Goal: Information Seeking & Learning: Check status

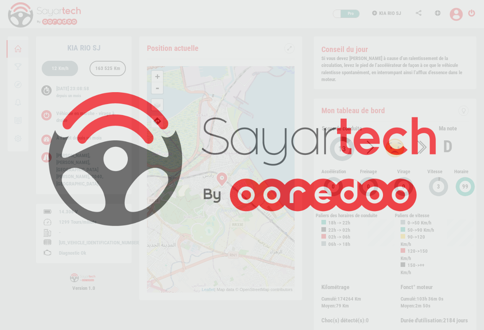
scroll to position [18, 0]
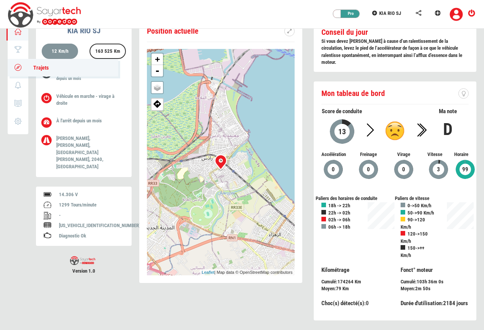
click at [19, 65] on icon at bounding box center [18, 67] width 9 height 5
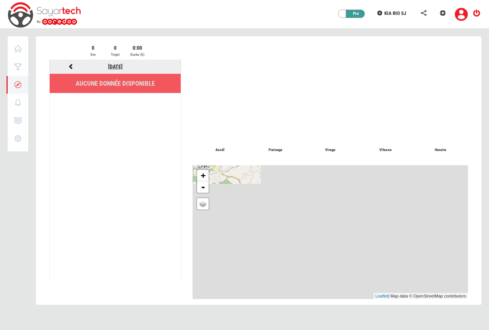
click at [109, 65] on link "[DATE]" at bounding box center [115, 66] width 15 height 6
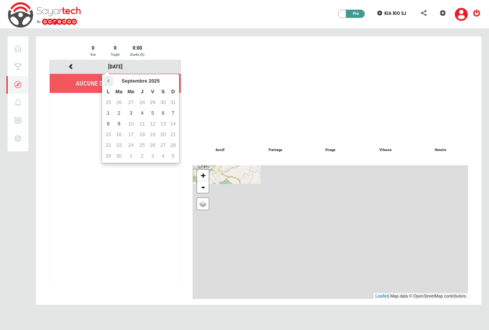
click at [108, 80] on icon at bounding box center [108, 80] width 2 height 5
click at [129, 135] on td "21" at bounding box center [131, 134] width 12 height 11
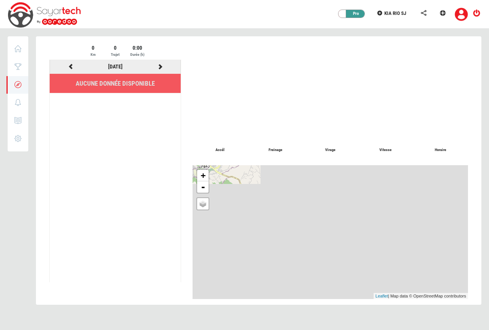
click at [159, 67] on icon at bounding box center [160, 66] width 7 height 5
click at [161, 66] on icon at bounding box center [160, 66] width 7 height 5
click at [71, 67] on icon at bounding box center [70, 66] width 7 height 5
click at [162, 66] on icon at bounding box center [160, 66] width 7 height 5
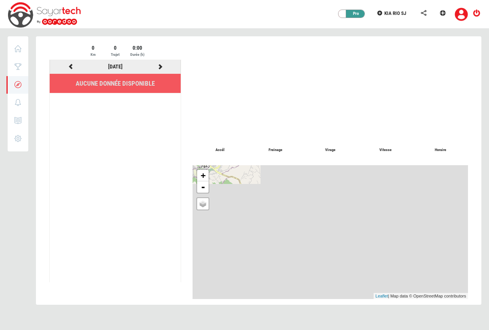
click at [161, 67] on icon at bounding box center [160, 66] width 7 height 5
click at [71, 65] on icon at bounding box center [70, 66] width 7 height 5
click at [158, 67] on icon at bounding box center [160, 66] width 7 height 5
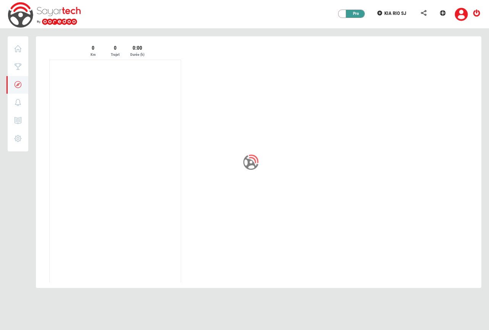
click at [158, 67] on div at bounding box center [259, 166] width 446 height 261
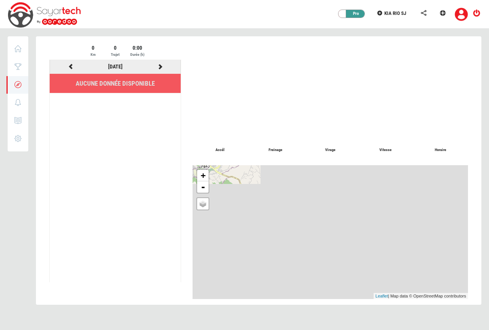
click at [159, 65] on icon at bounding box center [160, 66] width 7 height 5
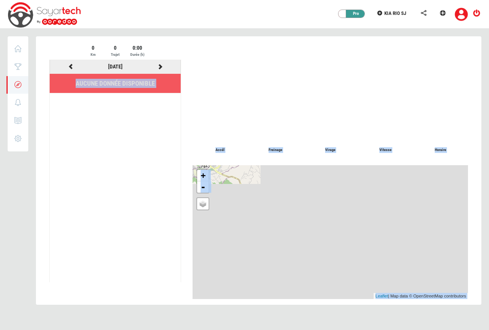
click at [159, 66] on icon at bounding box center [160, 66] width 7 height 5
click at [204, 64] on div at bounding box center [331, 90] width 276 height 92
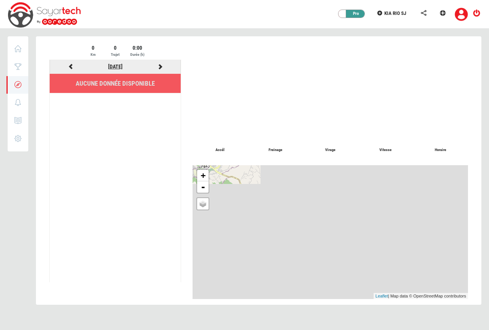
click at [109, 65] on link "[DATE]" at bounding box center [115, 66] width 15 height 6
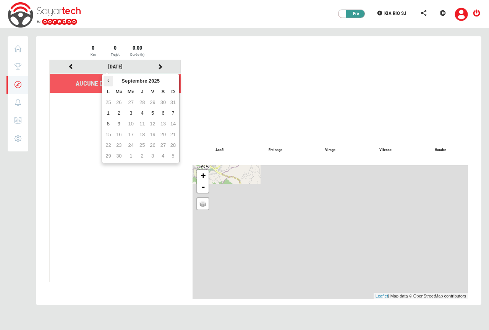
click at [109, 80] on icon at bounding box center [108, 80] width 2 height 5
click at [109, 77] on th at bounding box center [108, 81] width 9 height 11
drag, startPoint x: 106, startPoint y: 80, endPoint x: 117, endPoint y: 88, distance: 14.2
click at [108, 81] on th at bounding box center [108, 81] width 9 height 11
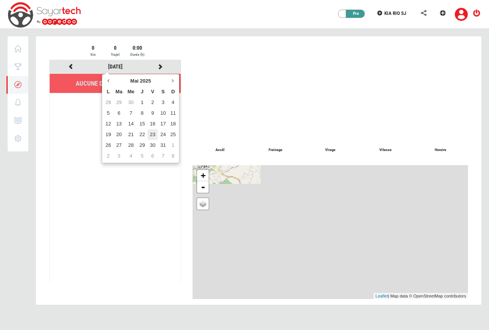
click at [151, 134] on td "23" at bounding box center [153, 134] width 10 height 11
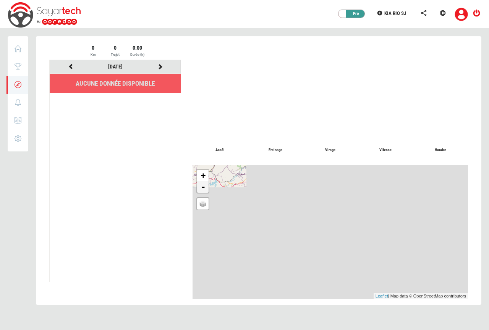
click at [204, 190] on link "-" at bounding box center [202, 186] width 11 height 11
click at [213, 217] on span "Google Map" at bounding box center [216, 215] width 25 height 5
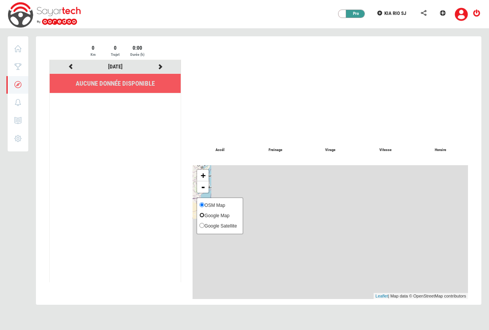
click at [204, 217] on input "Google Map" at bounding box center [202, 215] width 5 height 5
radio input "true"
click at [202, 204] on input "OSM Map" at bounding box center [202, 204] width 5 height 5
radio input "true"
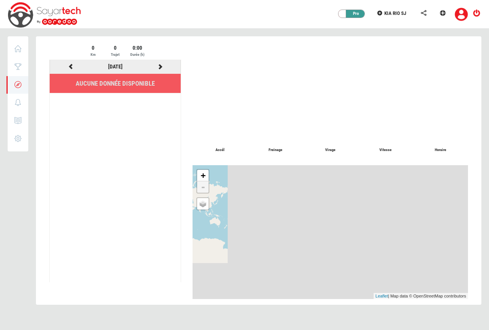
click at [161, 65] on icon at bounding box center [160, 66] width 7 height 5
click at [161, 67] on icon at bounding box center [160, 66] width 7 height 5
click at [159, 67] on icon at bounding box center [160, 66] width 7 height 5
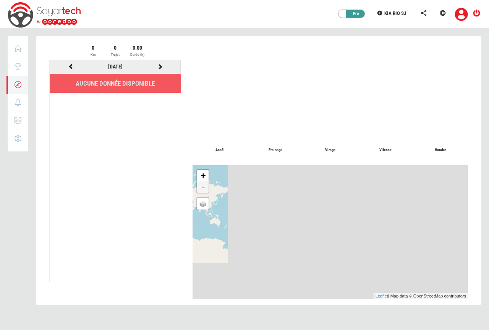
click at [161, 63] on div at bounding box center [160, 67] width 45 height 10
click at [158, 66] on icon at bounding box center [160, 66] width 7 height 5
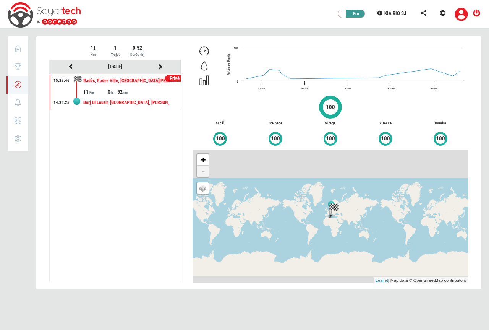
click at [143, 94] on div "11 0 52" at bounding box center [131, 92] width 97 height 8
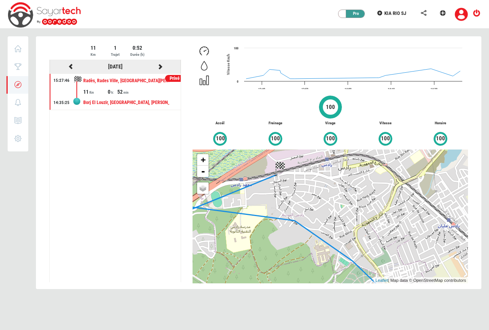
click at [159, 67] on icon at bounding box center [160, 66] width 7 height 5
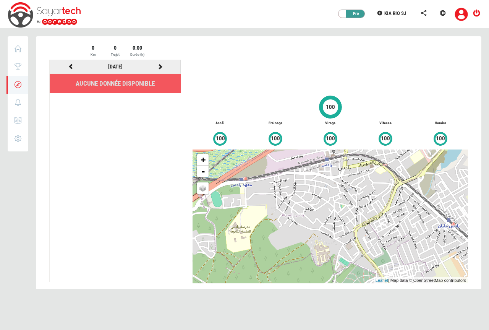
click at [160, 65] on icon at bounding box center [160, 66] width 7 height 5
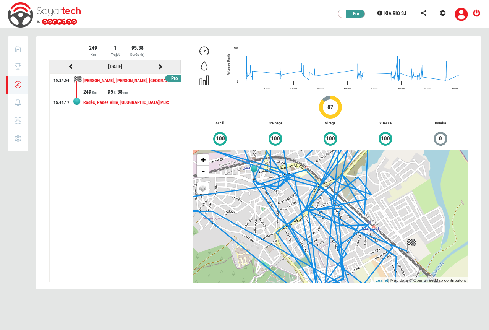
click at [70, 65] on icon at bounding box center [70, 66] width 7 height 5
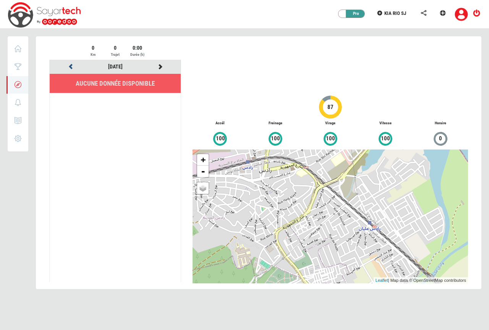
click at [70, 65] on icon at bounding box center [70, 66] width 7 height 5
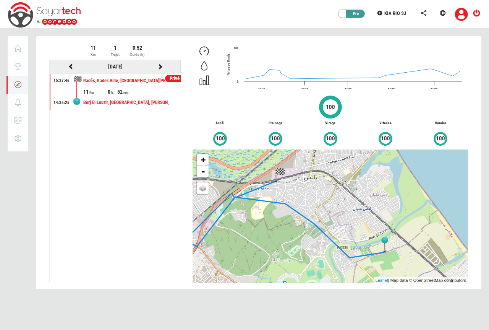
click at [159, 67] on icon at bounding box center [160, 66] width 7 height 5
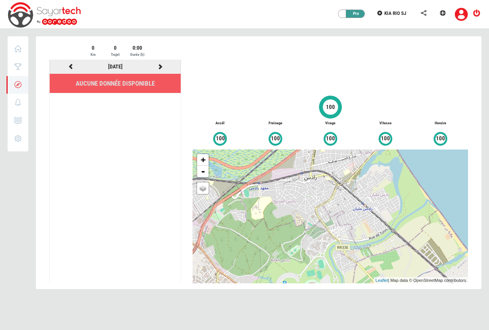
click at [159, 67] on icon at bounding box center [160, 66] width 7 height 5
click at [161, 67] on icon at bounding box center [160, 66] width 7 height 5
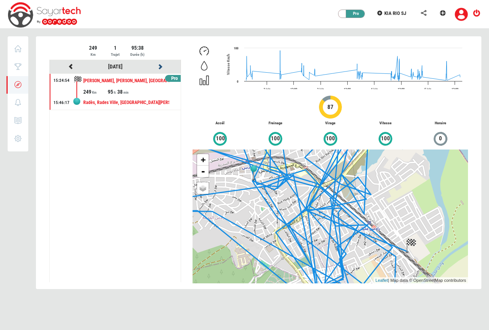
click at [161, 67] on icon at bounding box center [160, 66] width 7 height 5
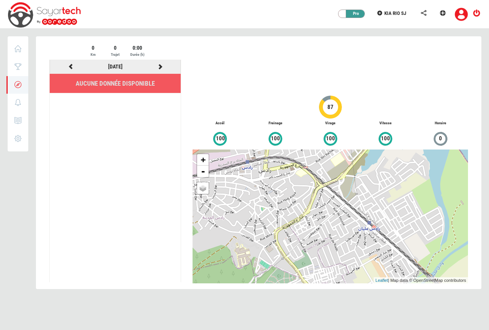
click at [159, 68] on icon at bounding box center [160, 66] width 7 height 5
click at [160, 68] on icon at bounding box center [160, 66] width 7 height 5
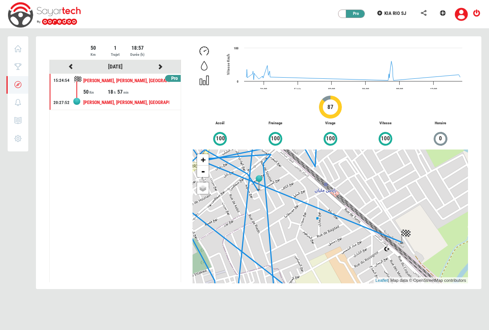
click at [135, 91] on div "57" at bounding box center [129, 92] width 24 height 8
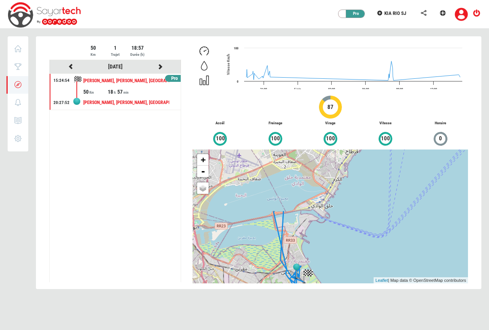
drag, startPoint x: 287, startPoint y: 179, endPoint x: 281, endPoint y: 257, distance: 78.6
click at [281, 257] on div "+ - OSM Map Google Map Google Satellite Leaflet | Map data © OpenStreetMap cont…" at bounding box center [331, 216] width 276 height 134
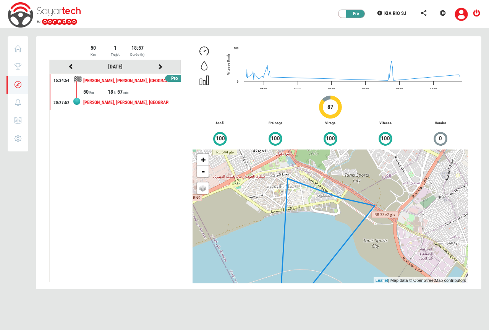
drag, startPoint x: 313, startPoint y: 199, endPoint x: 319, endPoint y: 227, distance: 28.9
click at [319, 227] on div "+ - OSM Map Google Map Google Satellite Leaflet | Map data © OpenStreetMap cont…" at bounding box center [331, 216] width 276 height 134
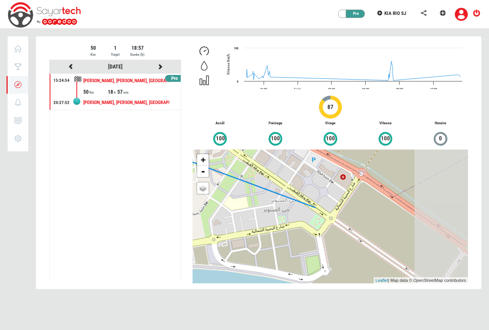
drag, startPoint x: 375, startPoint y: 222, endPoint x: 195, endPoint y: 203, distance: 181.1
click at [195, 203] on div "+ - OSM Map Google Map Google Satellite Leaflet | Map data © OpenStreetMap cont…" at bounding box center [331, 216] width 276 height 134
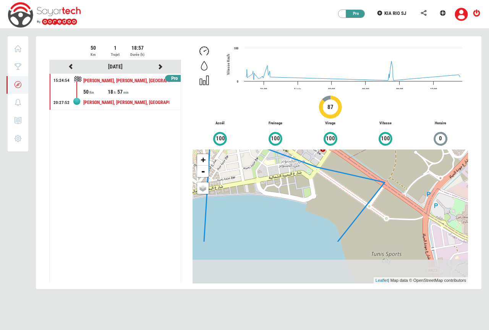
drag, startPoint x: 400, startPoint y: 256, endPoint x: 383, endPoint y: 196, distance: 62.3
click at [383, 196] on div "+ - OSM Map Google Map Google Satellite Leaflet | Map data © OpenStreetMap cont…" at bounding box center [331, 216] width 276 height 134
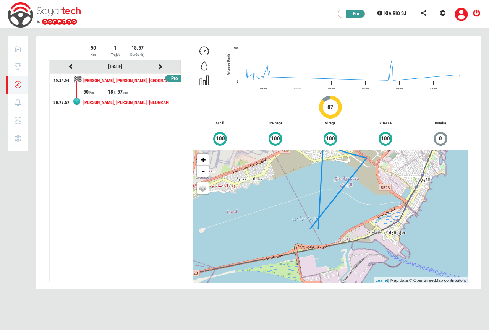
drag, startPoint x: 331, startPoint y: 264, endPoint x: 323, endPoint y: 209, distance: 55.6
click at [323, 209] on div "+ - OSM Map Google Map Google Satellite Leaflet | Map data © OpenStreetMap cont…" at bounding box center [331, 216] width 276 height 134
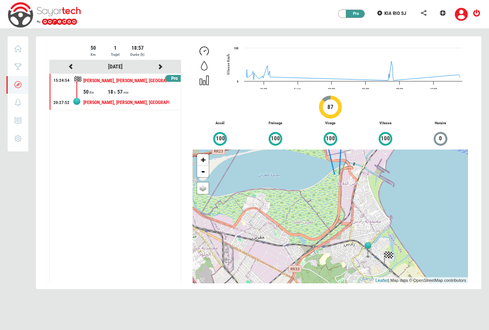
drag, startPoint x: 326, startPoint y: 274, endPoint x: 352, endPoint y: 152, distance: 125.0
click at [352, 152] on div "+ - OSM Map Google Map Google Satellite Leaflet | Map data © OpenStreetMap cont…" at bounding box center [331, 216] width 276 height 134
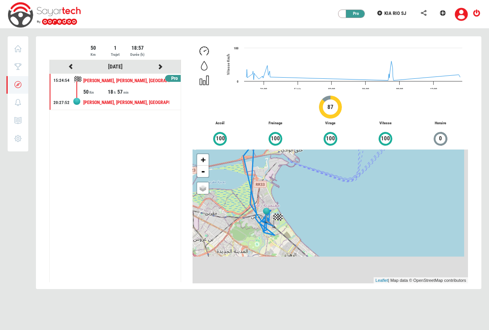
drag, startPoint x: 355, startPoint y: 266, endPoint x: 258, endPoint y: 232, distance: 102.3
click at [258, 232] on div "+ - OSM Map Google Map Google Satellite Leaflet | Map data © OpenStreetMap cont…" at bounding box center [331, 216] width 276 height 134
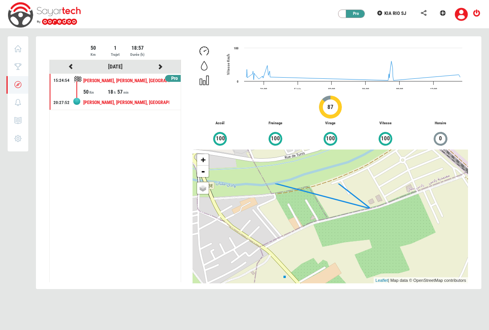
drag, startPoint x: 220, startPoint y: 197, endPoint x: 320, endPoint y: 248, distance: 112.0
click at [320, 248] on div "+ - OSM Map Google Map Google Satellite Leaflet | Map data © OpenStreetMap cont…" at bounding box center [331, 216] width 276 height 134
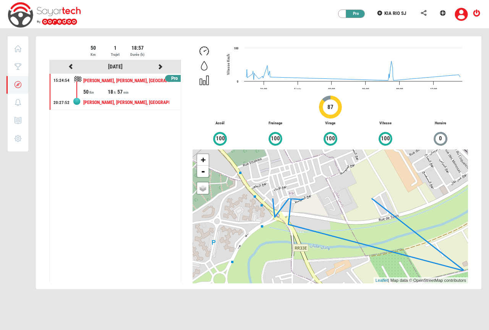
drag, startPoint x: 256, startPoint y: 201, endPoint x: 349, endPoint y: 265, distance: 113.3
click at [349, 265] on div "+ - OSM Map Google Map Google Satellite Leaflet | Map data © OpenStreetMap cont…" at bounding box center [331, 216] width 276 height 134
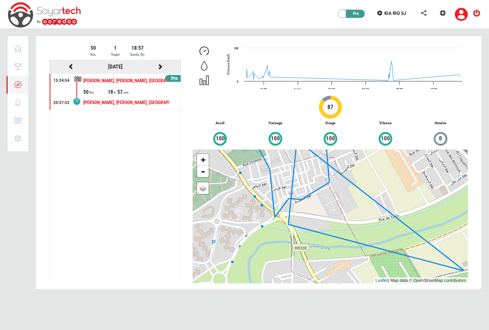
click at [160, 67] on icon at bounding box center [160, 66] width 7 height 5
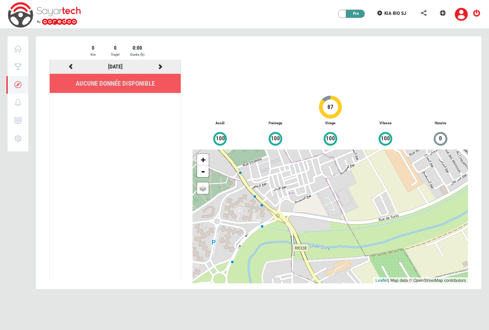
click at [162, 67] on icon at bounding box center [160, 66] width 7 height 5
click at [159, 67] on icon at bounding box center [160, 66] width 7 height 5
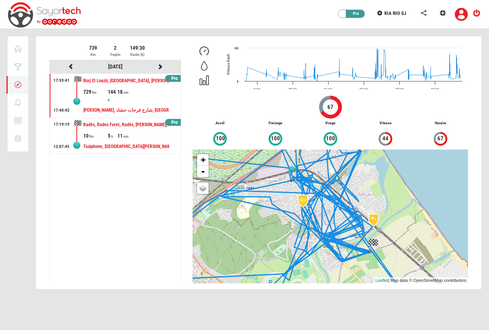
click at [153, 134] on div "10 5 11" at bounding box center [131, 136] width 97 height 8
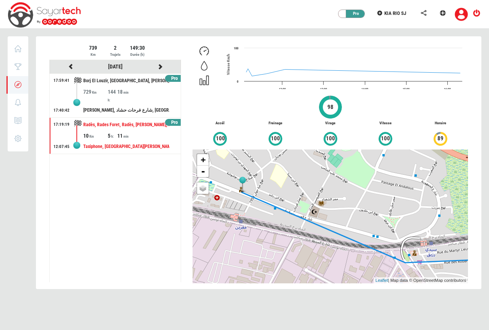
drag, startPoint x: 243, startPoint y: 179, endPoint x: 255, endPoint y: 214, distance: 36.4
click at [255, 214] on div "+ - OSM Map Google Map Google Satellite Leaflet | Map data © OpenStreetMap cont…" at bounding box center [331, 216] width 276 height 134
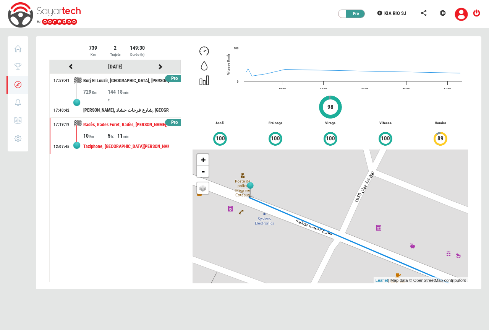
drag, startPoint x: 243, startPoint y: 205, endPoint x: 255, endPoint y: 215, distance: 15.8
click at [255, 215] on div "+ - OSM Map Google Map Google Satellite Leaflet | Map data © OpenStreetMap cont…" at bounding box center [331, 216] width 276 height 134
click at [161, 66] on icon at bounding box center [160, 66] width 7 height 5
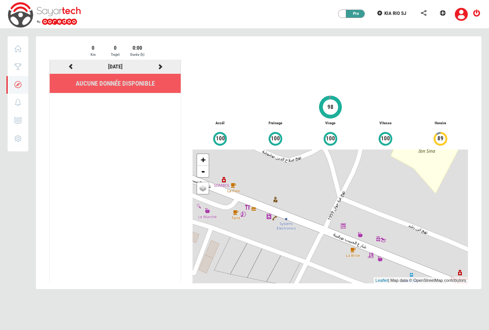
click at [162, 67] on icon at bounding box center [160, 66] width 7 height 5
click at [68, 67] on icon at bounding box center [70, 66] width 7 height 5
click at [161, 68] on icon at bounding box center [160, 66] width 7 height 5
click at [160, 67] on icon at bounding box center [160, 66] width 7 height 5
click at [162, 68] on icon at bounding box center [160, 66] width 7 height 5
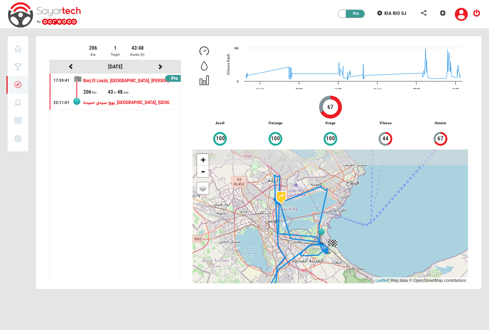
drag, startPoint x: 254, startPoint y: 194, endPoint x: 286, endPoint y: 228, distance: 46.5
click at [286, 231] on div "+ - OSM Map Google Map Google Satellite Leaflet | Map data © OpenStreetMap cont…" at bounding box center [331, 216] width 276 height 134
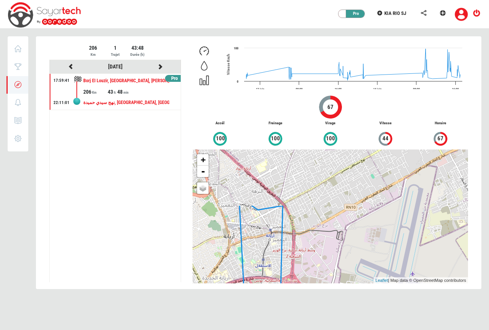
drag, startPoint x: 282, startPoint y: 180, endPoint x: 274, endPoint y: 241, distance: 61.7
click at [274, 251] on div "+ - OSM Map Google Map Google Satellite Leaflet | Map data © OpenStreetMap cont…" at bounding box center [331, 216] width 276 height 134
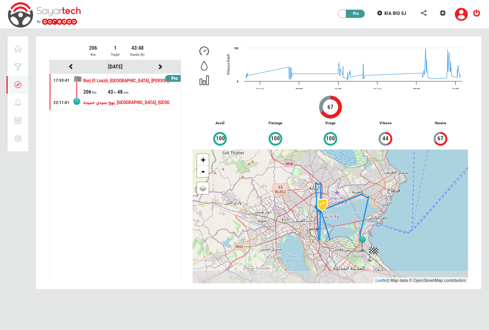
drag, startPoint x: 338, startPoint y: 256, endPoint x: 332, endPoint y: 194, distance: 61.8
click at [332, 194] on div "+ - OSM Map Google Map Google Satellite Leaflet | Map data © OpenStreetMap cont…" at bounding box center [331, 216] width 276 height 134
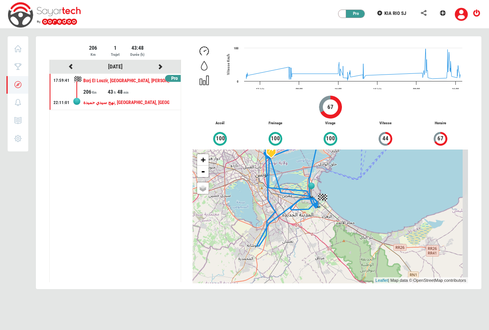
drag, startPoint x: 321, startPoint y: 269, endPoint x: 268, endPoint y: 213, distance: 76.8
click at [268, 213] on div "+ - OSM Map Google Map Google Satellite Leaflet | Map data © OpenStreetMap cont…" at bounding box center [331, 216] width 276 height 134
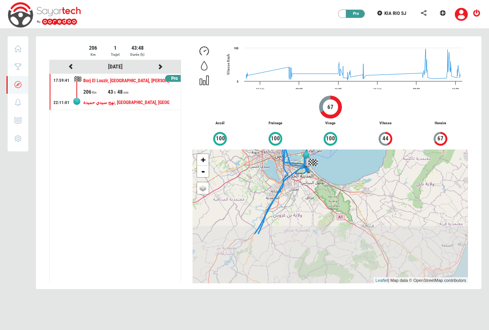
drag, startPoint x: 257, startPoint y: 266, endPoint x: 284, endPoint y: 196, distance: 75.4
click at [284, 196] on div "+ - OSM Map Google Map Google Satellite Leaflet | Map data © OpenStreetMap cont…" at bounding box center [331, 216] width 276 height 134
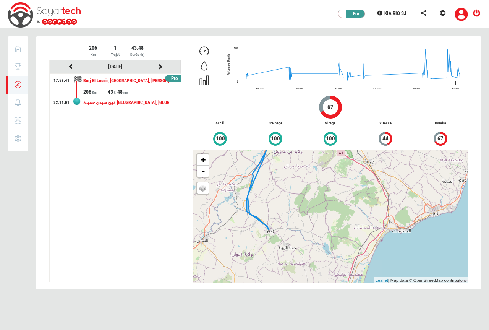
drag, startPoint x: 252, startPoint y: 266, endPoint x: 251, endPoint y: 203, distance: 63.1
click at [251, 203] on div "+ - OSM Map Google Map Google Satellite Leaflet | Map data © OpenStreetMap cont…" at bounding box center [331, 216] width 276 height 134
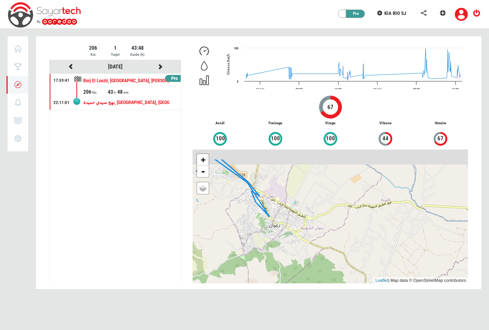
drag, startPoint x: 274, startPoint y: 223, endPoint x: 276, endPoint y: 250, distance: 26.8
click at [276, 250] on div "+ - OSM Map Google Map Google Satellite Leaflet | Map data © OpenStreetMap cont…" at bounding box center [331, 216] width 276 height 134
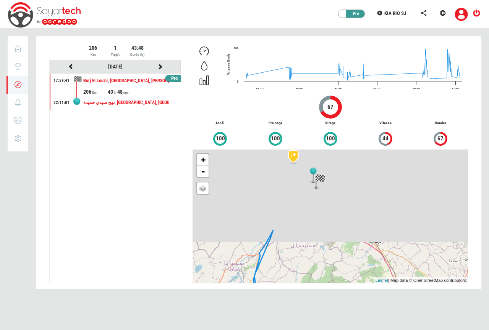
drag, startPoint x: 322, startPoint y: 180, endPoint x: 305, endPoint y: 280, distance: 101.7
click at [305, 280] on div "+ - OSM Map Google Map Google Satellite Leaflet | Map data © OpenStreetMap cont…" at bounding box center [331, 216] width 276 height 134
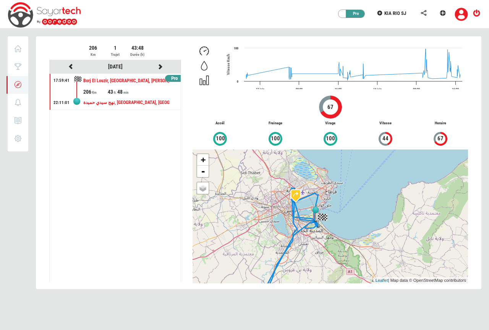
drag, startPoint x: 308, startPoint y: 225, endPoint x: 313, endPoint y: 259, distance: 33.9
click at [313, 259] on div "+ - OSM Map Google Map Google Satellite Leaflet | Map data © OpenStreetMap cont…" at bounding box center [331, 216] width 276 height 134
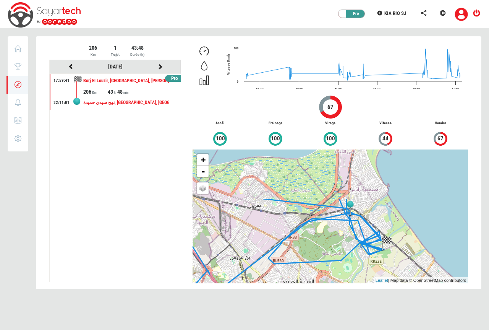
drag, startPoint x: 309, startPoint y: 227, endPoint x: 325, endPoint y: 290, distance: 65.0
click at [325, 293] on div "206 Km 1 Trajet 43:48 Durée (h) [DATE] Pro 17:59:41 22:11:01 [GEOGRAPHIC_DATA],…" at bounding box center [258, 167] width 457 height 262
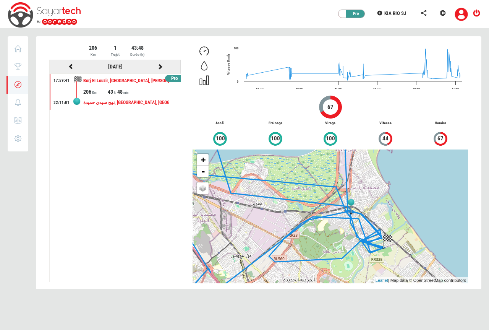
click at [161, 64] on icon at bounding box center [160, 66] width 7 height 5
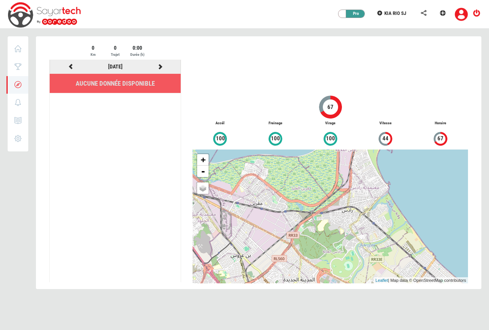
click at [70, 66] on icon at bounding box center [70, 66] width 7 height 5
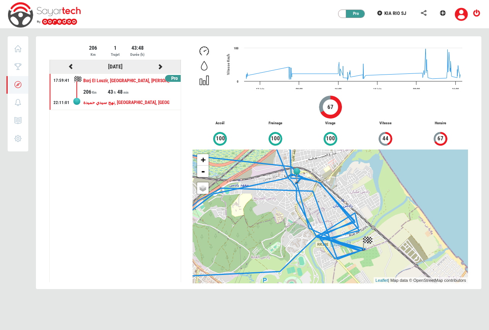
click at [160, 67] on icon at bounding box center [160, 66] width 7 height 5
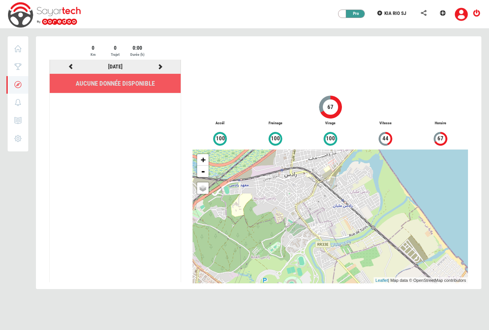
click at [160, 68] on icon at bounding box center [160, 66] width 7 height 5
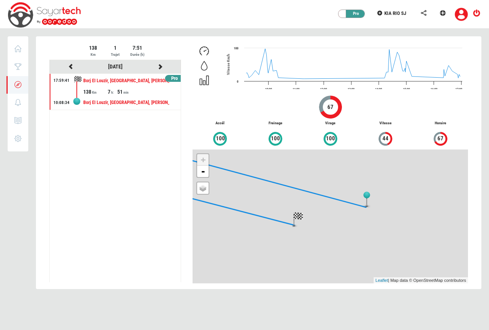
click at [112, 94] on div "7" at bounding box center [113, 92] width 10 height 8
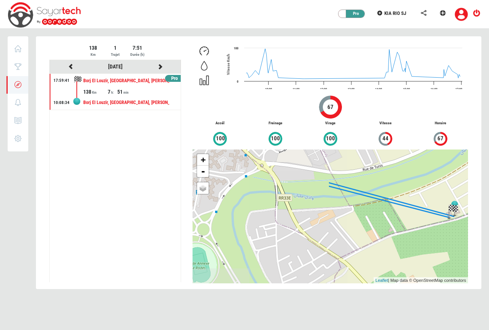
drag, startPoint x: 261, startPoint y: 222, endPoint x: 388, endPoint y: 223, distance: 127.7
click at [388, 223] on div "+ - OSM Map Google Map Google Satellite Leaflet | Map data © OpenStreetMap cont…" at bounding box center [331, 216] width 276 height 134
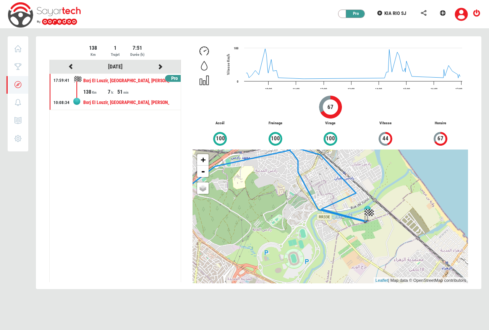
click at [299, 211] on div "+ - OSM Map Google Map Google Satellite Leaflet | Map data © OpenStreetMap cont…" at bounding box center [331, 216] width 276 height 134
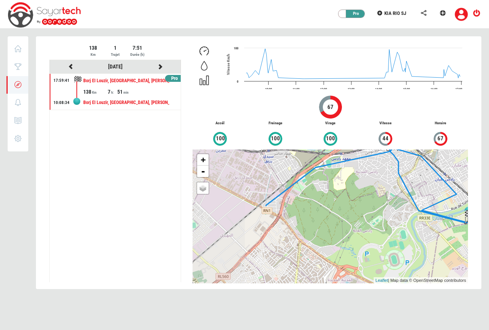
drag, startPoint x: 256, startPoint y: 214, endPoint x: 356, endPoint y: 215, distance: 99.8
click at [356, 215] on div "+ - OSM Map Google Map Google Satellite Leaflet | Map data © OpenStreetMap cont…" at bounding box center [331, 216] width 276 height 134
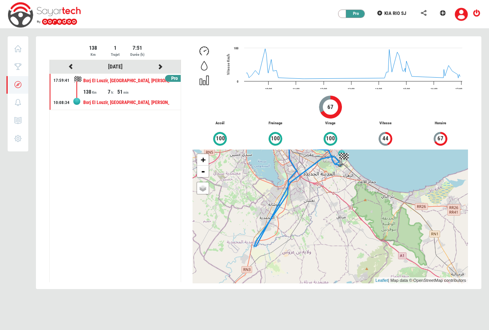
drag, startPoint x: 320, startPoint y: 262, endPoint x: 290, endPoint y: 211, distance: 58.6
click at [290, 211] on div "+ - OSM Map Google Map Google Satellite Leaflet | Map data © OpenStreetMap cont…" at bounding box center [331, 216] width 276 height 134
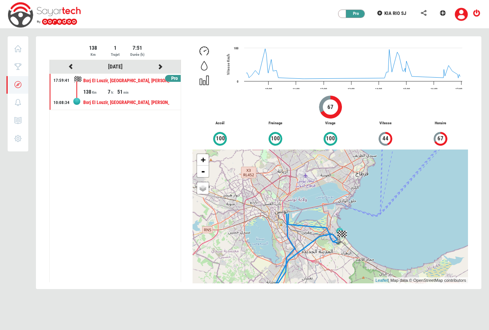
drag, startPoint x: 299, startPoint y: 196, endPoint x: 296, endPoint y: 272, distance: 75.7
click at [297, 276] on div "+ - OSM Map Google Map Google Satellite Leaflet | Map data © OpenStreetMap cont…" at bounding box center [331, 216] width 276 height 134
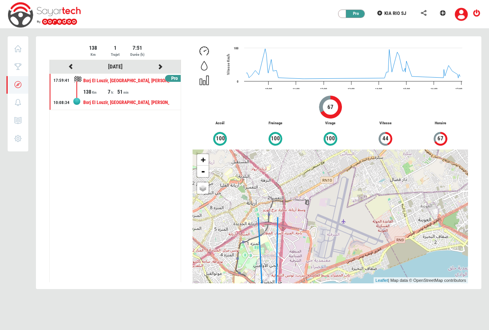
drag, startPoint x: 266, startPoint y: 190, endPoint x: 261, endPoint y: 269, distance: 80.0
click at [261, 269] on div "+ - OSM Map Google Map Google Satellite Leaflet | Map data © OpenStreetMap cont…" at bounding box center [331, 216] width 276 height 134
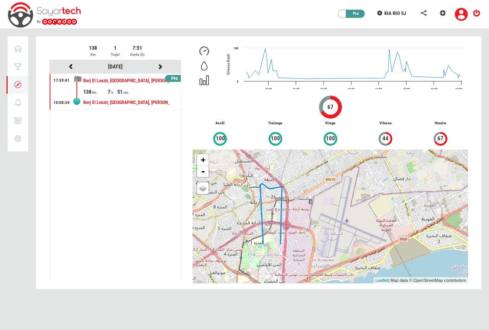
drag, startPoint x: 261, startPoint y: 272, endPoint x: 281, endPoint y: 211, distance: 64.4
click at [281, 211] on div "+ - OSM Map Google Map Google Satellite Leaflet | Map data © OpenStreetMap cont…" at bounding box center [331, 216] width 276 height 134
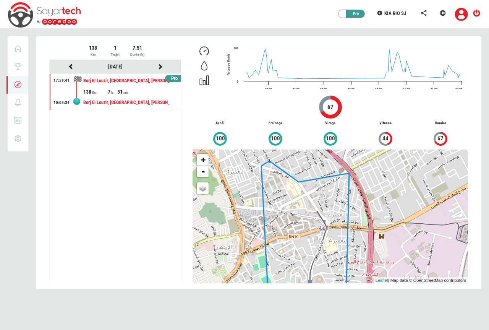
click at [256, 190] on div "+ - OSM Map Google Map Google Satellite Leaflet | Map data © OpenStreetMap cont…" at bounding box center [331, 216] width 276 height 134
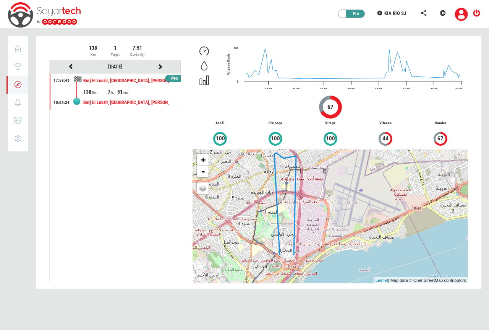
drag, startPoint x: 277, startPoint y: 251, endPoint x: 288, endPoint y: 209, distance: 43.5
click at [288, 209] on div "+ - OSM Map Google Map Google Satellite Leaflet | Map data © OpenStreetMap cont…" at bounding box center [331, 216] width 276 height 134
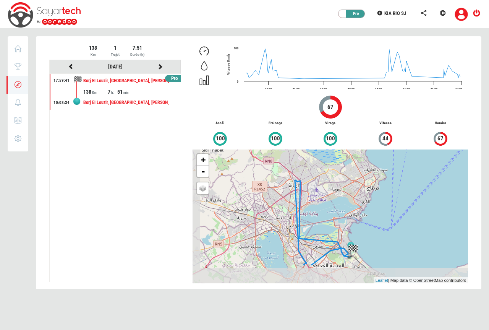
drag, startPoint x: 286, startPoint y: 263, endPoint x: 302, endPoint y: 221, distance: 45.5
click at [302, 221] on div "+ - OSM Map Google Map Google Satellite Leaflet | Map data © OpenStreetMap cont…" at bounding box center [331, 216] width 276 height 134
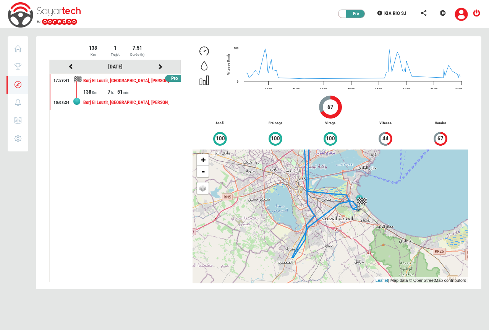
drag, startPoint x: 302, startPoint y: 261, endPoint x: 307, endPoint y: 218, distance: 43.1
click at [307, 218] on div "+ - OSM Map Google Map Google Satellite Leaflet | Map data © OpenStreetMap cont…" at bounding box center [331, 216] width 276 height 134
click at [160, 67] on icon at bounding box center [160, 66] width 7 height 5
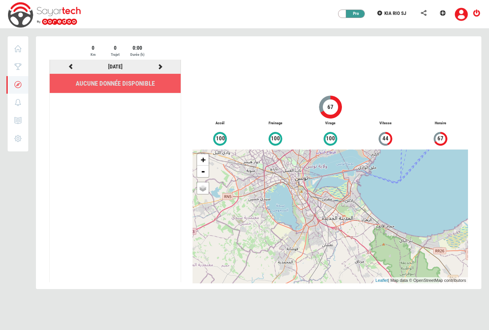
click at [160, 67] on icon at bounding box center [160, 66] width 7 height 5
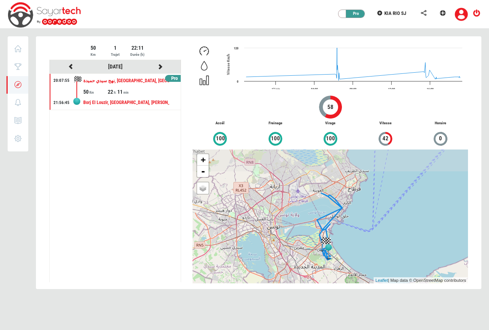
drag, startPoint x: 344, startPoint y: 197, endPoint x: 323, endPoint y: 251, distance: 57.5
click at [323, 251] on img at bounding box center [328, 252] width 11 height 16
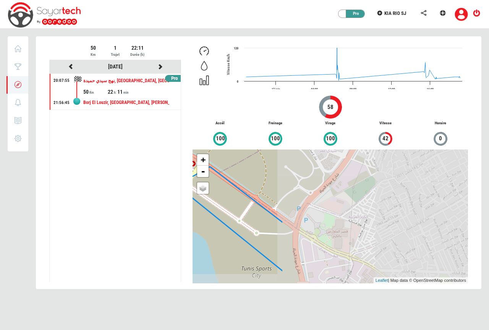
drag, startPoint x: 366, startPoint y: 198, endPoint x: 173, endPoint y: 187, distance: 193.7
click at [149, 178] on div "50 Km 1 Trajet 22:11 Durée (h) [DATE] Pro 20:07:55 21:56:45 نهج [GEOGRAPHIC_DAT…" at bounding box center [259, 163] width 442 height 239
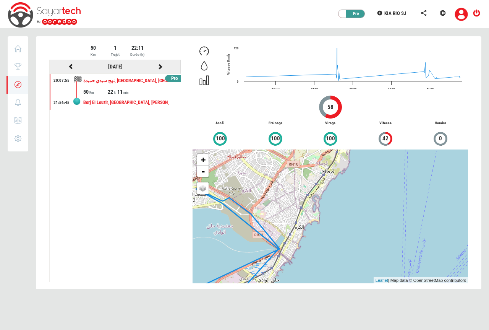
click at [160, 66] on icon at bounding box center [160, 66] width 7 height 5
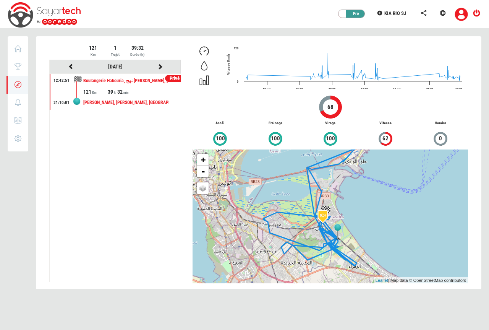
drag, startPoint x: 253, startPoint y: 230, endPoint x: 269, endPoint y: 224, distance: 17.0
click at [269, 224] on div "+ - OSM Map Google Map Google Satellite Leaflet | Map data © OpenStreetMap cont…" at bounding box center [331, 216] width 276 height 134
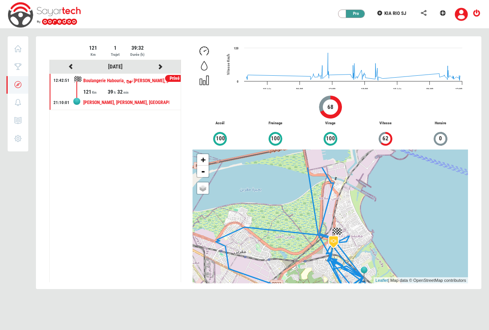
drag, startPoint x: 318, startPoint y: 208, endPoint x: 266, endPoint y: 241, distance: 61.8
click at [266, 241] on div "+ - OSM Map Google Map Google Satellite Leaflet | Map data © OpenStreetMap cont…" at bounding box center [331, 216] width 276 height 134
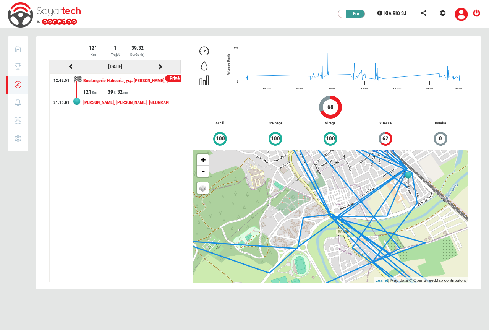
click at [160, 65] on icon at bounding box center [160, 66] width 7 height 5
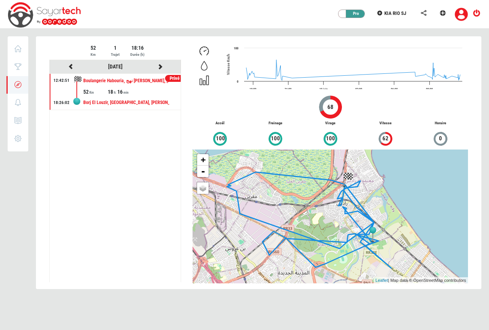
drag, startPoint x: 255, startPoint y: 219, endPoint x: 286, endPoint y: 216, distance: 30.7
click at [286, 216] on div "+ - OSM Map Google Map Google Satellite Leaflet | Map data © OpenStreetMap cont…" at bounding box center [331, 216] width 276 height 134
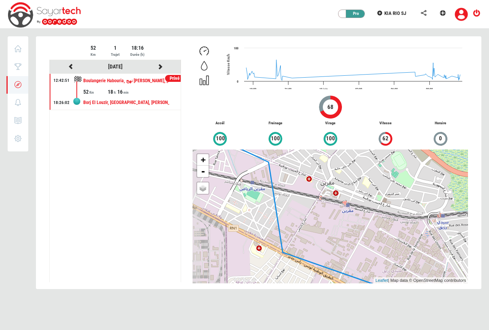
drag, startPoint x: 256, startPoint y: 211, endPoint x: 272, endPoint y: 214, distance: 16.1
click at [272, 214] on div "+ - OSM Map Google Map Google Satellite Leaflet | Map data © OpenStreetMap cont…" at bounding box center [331, 216] width 276 height 134
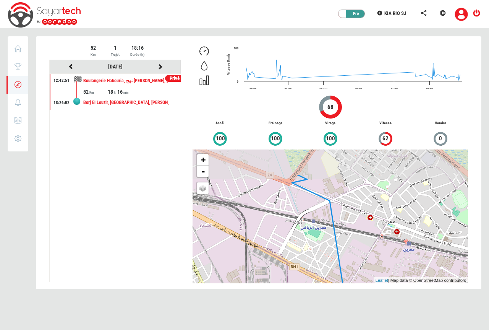
drag, startPoint x: 270, startPoint y: 193, endPoint x: 333, endPoint y: 235, distance: 75.7
click at [333, 235] on div "+ - OSM Map Google Map Google Satellite Leaflet | Map data © OpenStreetMap cont…" at bounding box center [331, 216] width 276 height 134
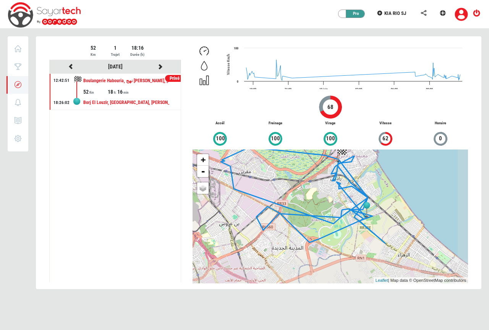
drag, startPoint x: 298, startPoint y: 206, endPoint x: 252, endPoint y: 191, distance: 48.1
click at [252, 191] on div "+ - OSM Map Google Map Google Satellite Leaflet | Map data © OpenStreetMap cont…" at bounding box center [331, 216] width 276 height 134
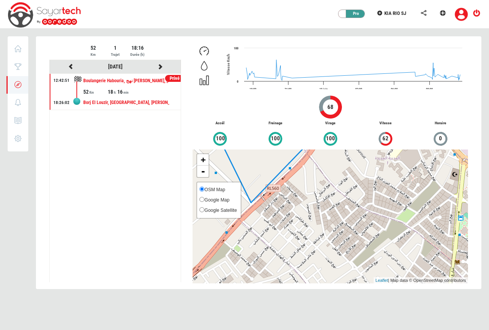
click at [219, 190] on span "OSM Map" at bounding box center [214, 189] width 21 height 5
click at [204, 190] on input "OSM Map" at bounding box center [202, 189] width 5 height 5
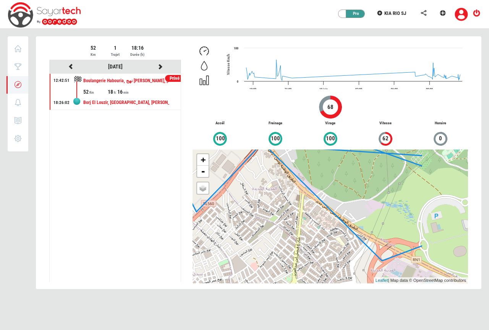
drag, startPoint x: 294, startPoint y: 225, endPoint x: 199, endPoint y: 224, distance: 94.8
click at [199, 224] on div "+ - OSM Map Google Map Google Satellite Leaflet | Map data © OpenStreetMap cont…" at bounding box center [331, 216] width 276 height 134
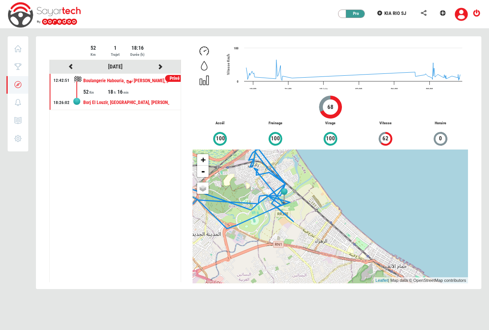
drag, startPoint x: 441, startPoint y: 234, endPoint x: 247, endPoint y: 225, distance: 193.6
click at [239, 229] on div "+ - OSM Map Google Map Google Satellite Leaflet | Map data © OpenStreetMap cont…" at bounding box center [331, 216] width 276 height 134
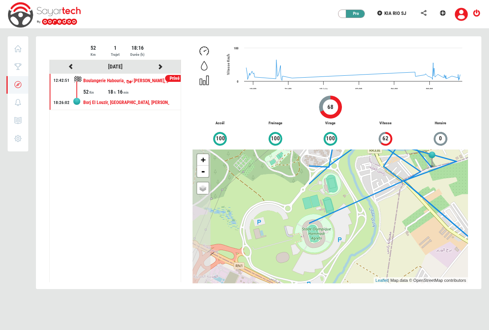
drag, startPoint x: 256, startPoint y: 235, endPoint x: 401, endPoint y: 201, distance: 149.3
click at [401, 201] on div "+ - OSM Map Google Map Google Satellite Leaflet | Map data © OpenStreetMap cont…" at bounding box center [331, 216] width 276 height 134
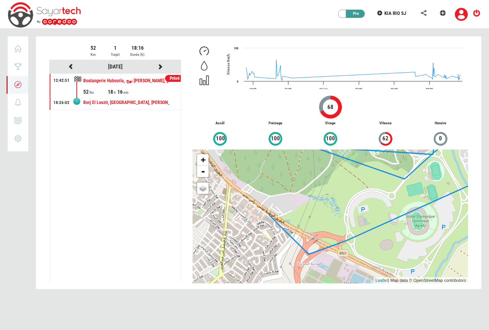
drag, startPoint x: 245, startPoint y: 253, endPoint x: 354, endPoint y: 239, distance: 110.7
click at [354, 239] on div "+ - OSM Map Google Map Google Satellite Leaflet | Map data © OpenStreetMap cont…" at bounding box center [331, 216] width 276 height 134
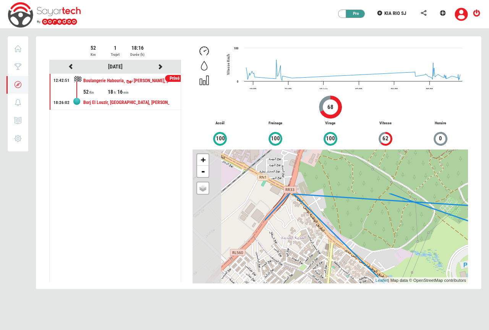
drag, startPoint x: 255, startPoint y: 243, endPoint x: 337, endPoint y: 277, distance: 89.3
click at [338, 282] on div "+ - OSM Map Google Map Google Satellite Leaflet | Map data © OpenStreetMap cont…" at bounding box center [331, 216] width 276 height 134
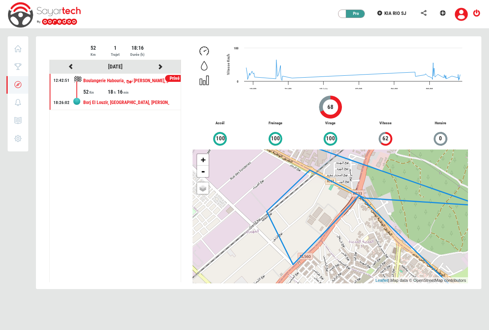
drag, startPoint x: 285, startPoint y: 230, endPoint x: 348, endPoint y: 232, distance: 63.1
click at [355, 236] on div "+ - OSM Map Google Map Google Satellite Leaflet | Map data © OpenStreetMap cont…" at bounding box center [331, 216] width 276 height 134
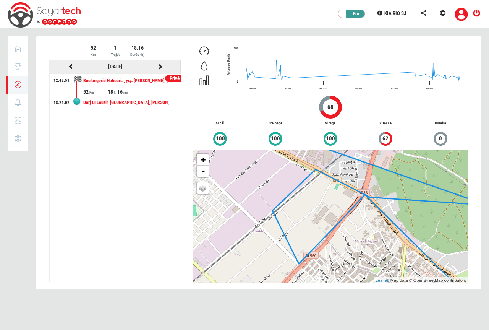
click at [160, 67] on icon at bounding box center [160, 66] width 7 height 5
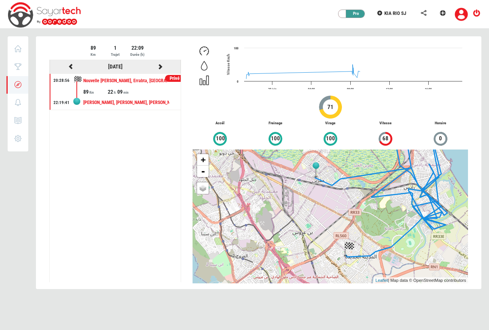
click at [160, 68] on icon at bounding box center [160, 66] width 7 height 5
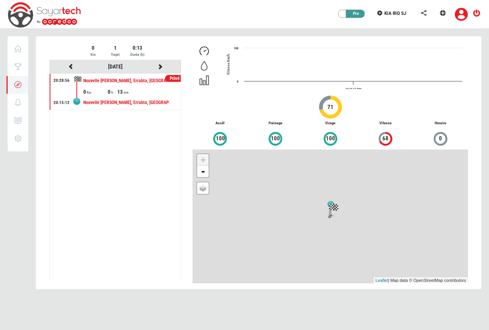
click at [107, 87] on div "Nouvelle [PERSON_NAME], Errabta, [GEOGRAPHIC_DATA][PERSON_NAME], 2063, [GEOGRAP…" at bounding box center [126, 81] width 86 height 14
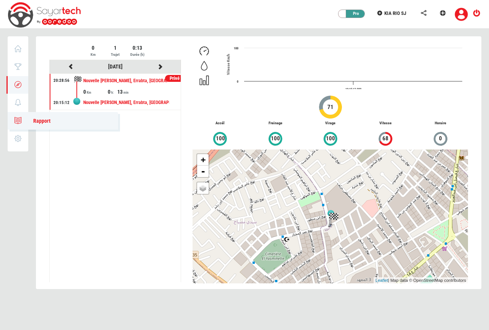
drag, startPoint x: 20, startPoint y: 121, endPoint x: 24, endPoint y: 123, distance: 4.8
click at [20, 121] on icon at bounding box center [18, 120] width 9 height 5
type input "[DATE]"
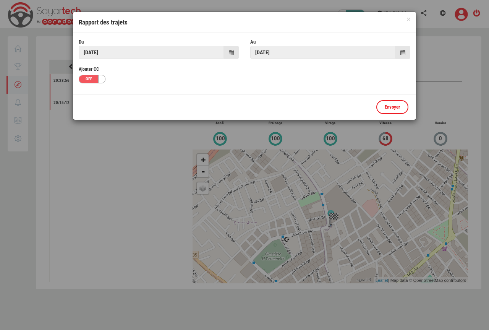
click at [232, 54] on span at bounding box center [231, 52] width 5 height 5
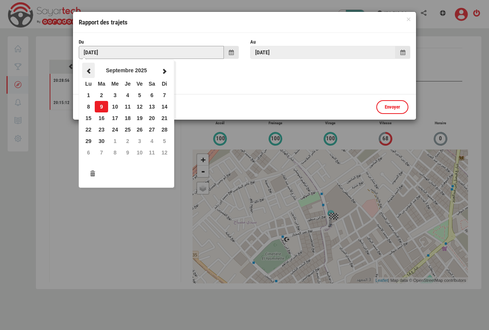
click at [89, 72] on span at bounding box center [88, 70] width 7 height 5
click at [115, 129] on td "21" at bounding box center [114, 129] width 13 height 11
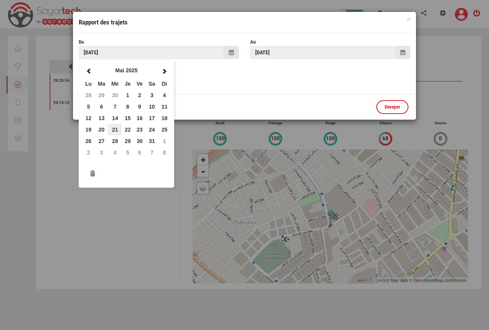
type input "[DATE]"
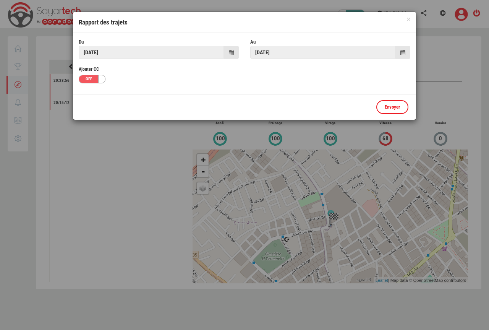
click at [402, 50] on span at bounding box center [403, 52] width 5 height 5
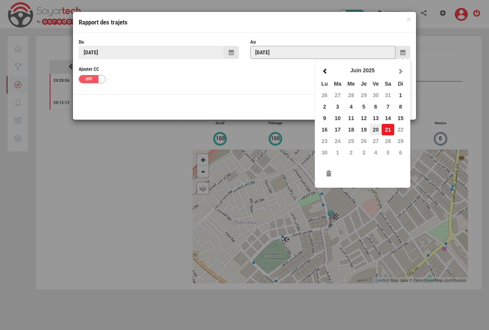
click at [377, 128] on td "20" at bounding box center [376, 129] width 12 height 11
type input "[DATE]"
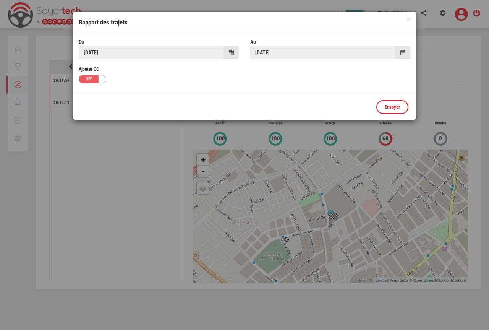
click at [95, 83] on div "OFF ON" at bounding box center [92, 79] width 27 height 8
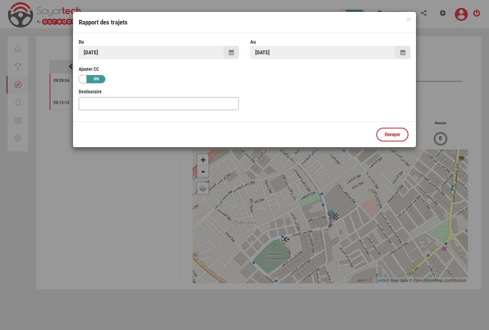
click at [98, 105] on input "text" at bounding box center [159, 103] width 160 height 13
type input "[EMAIL_ADDRESS][DOMAIN_NAME]"
click at [391, 133] on link "Envoyer" at bounding box center [392, 135] width 32 height 14
